Goal: Navigation & Orientation: Find specific page/section

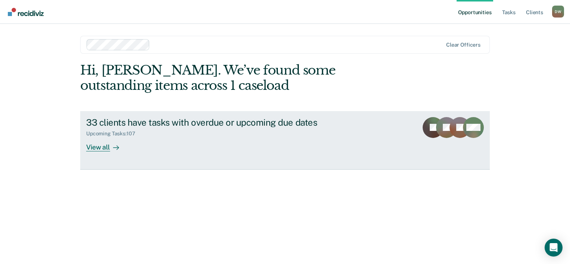
click at [103, 146] on div "View all" at bounding box center [107, 144] width 42 height 15
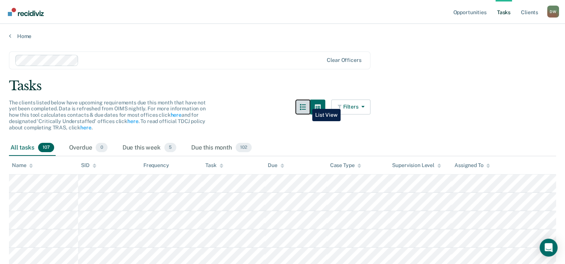
click at [306, 104] on icon "button" at bounding box center [303, 107] width 6 height 6
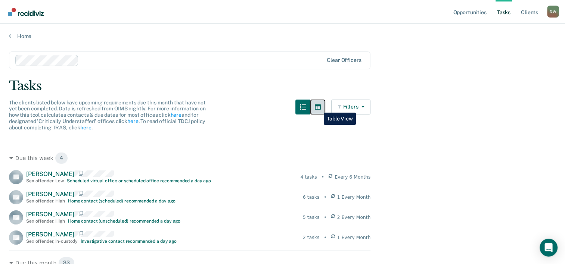
click at [318, 107] on icon "button" at bounding box center [318, 106] width 6 height 5
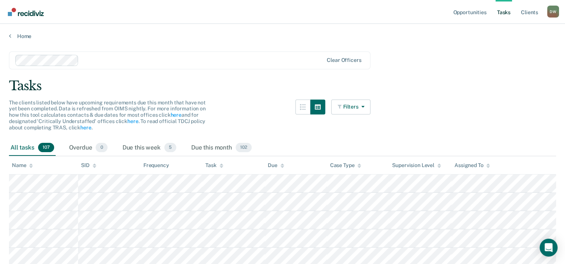
click at [10, 37] on icon at bounding box center [10, 36] width 2 height 6
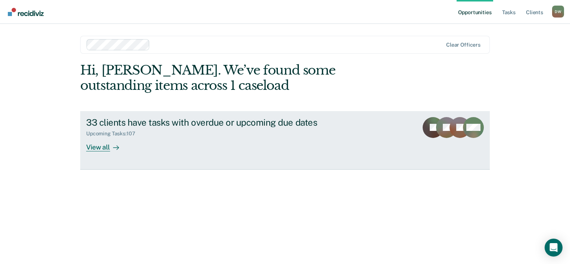
click at [113, 146] on icon at bounding box center [116, 148] width 6 height 6
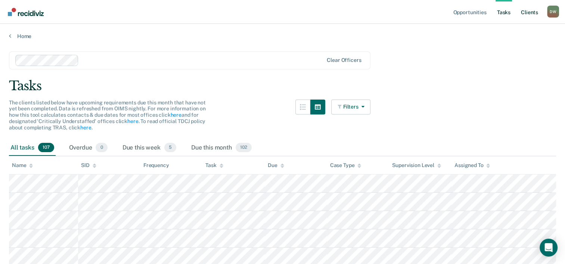
click at [522, 12] on link "Client s" at bounding box center [529, 12] width 20 height 24
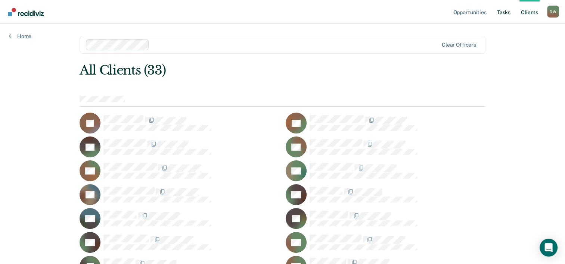
click at [506, 11] on link "Tasks" at bounding box center [503, 12] width 16 height 24
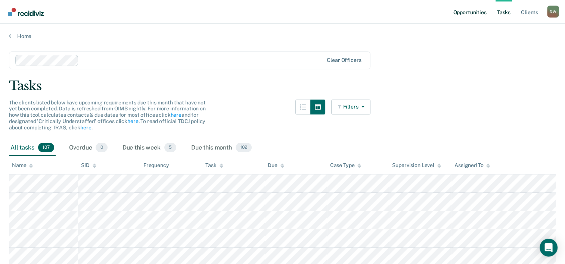
click at [469, 13] on link "Opportunities" at bounding box center [469, 12] width 36 height 24
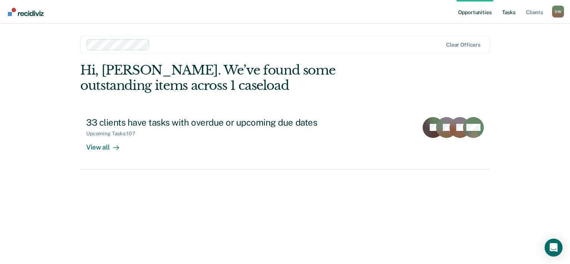
click at [509, 14] on link "Tasks" at bounding box center [509, 12] width 16 height 24
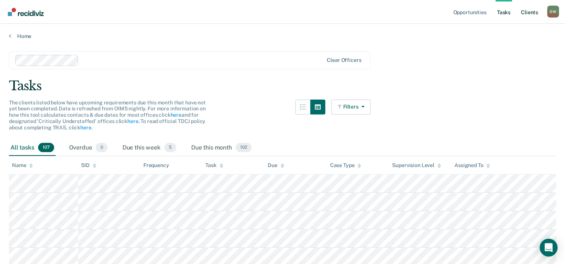
click at [529, 13] on link "Client s" at bounding box center [529, 12] width 20 height 24
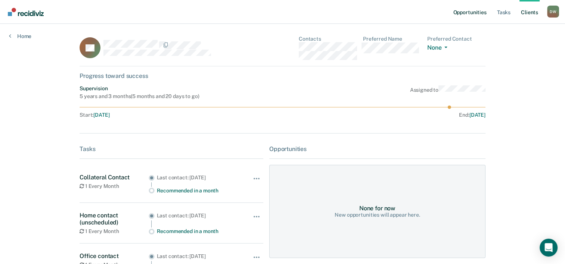
click at [468, 12] on link "Opportunities" at bounding box center [469, 12] width 36 height 24
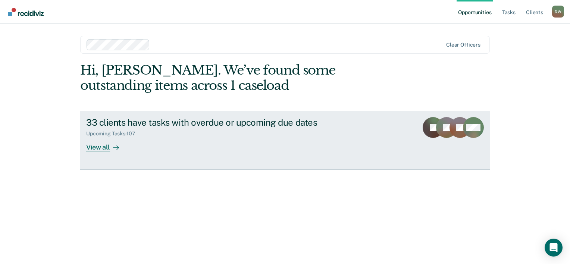
click at [98, 148] on div "View all" at bounding box center [107, 144] width 42 height 15
